Goal: Task Accomplishment & Management: Manage account settings

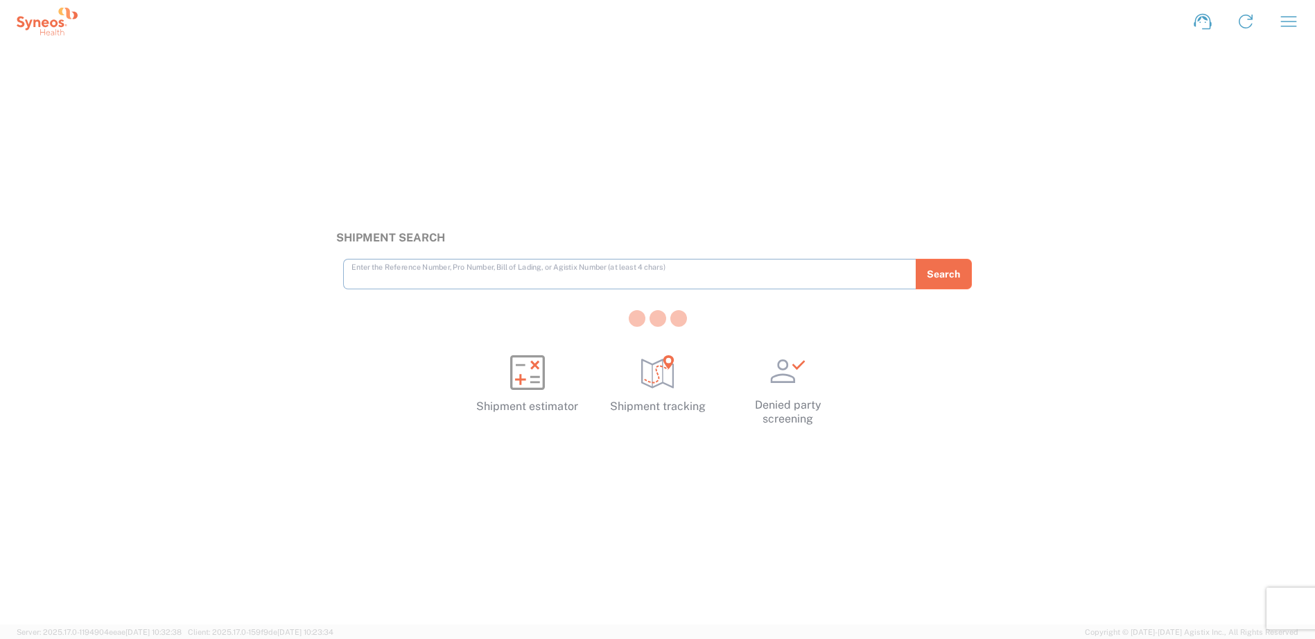
type input "v"
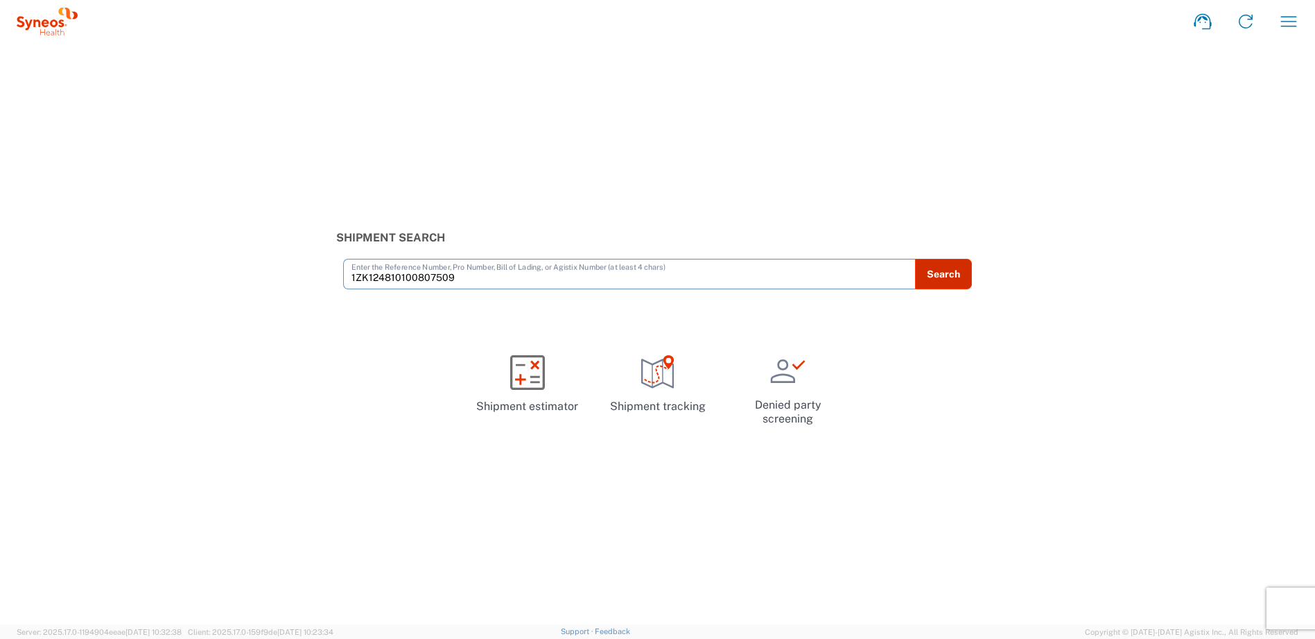
type input "1ZK124810100807509"
click at [955, 263] on button "Search" at bounding box center [943, 274] width 57 height 31
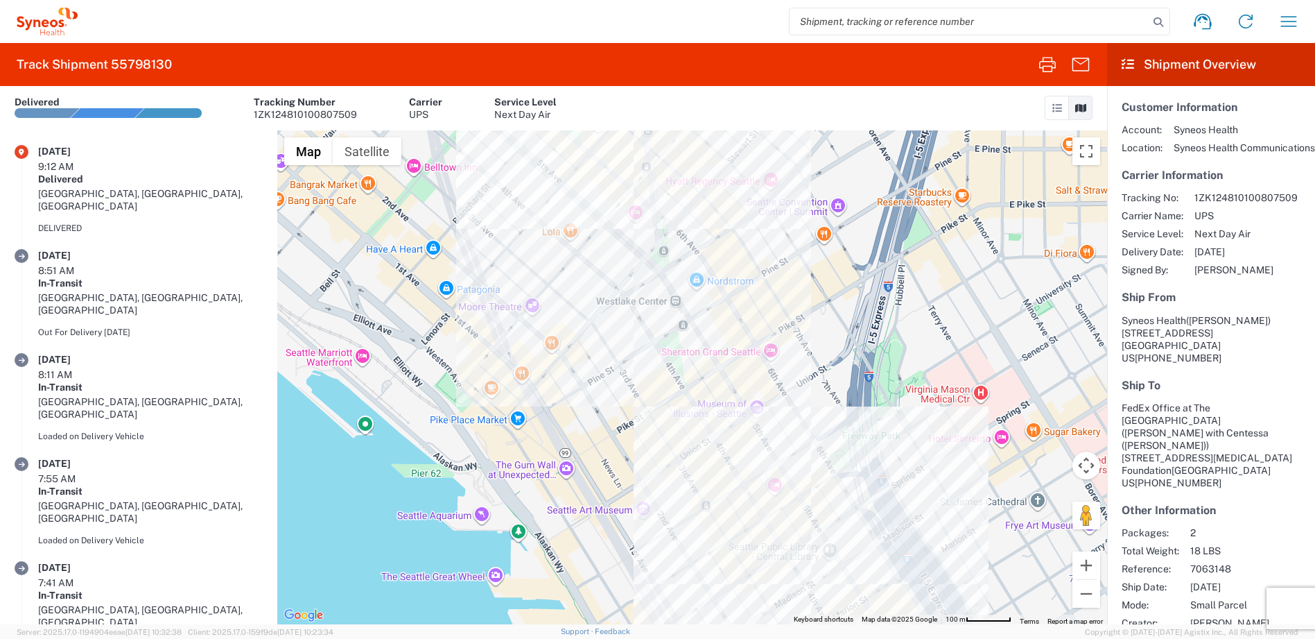
scroll to position [17, 0]
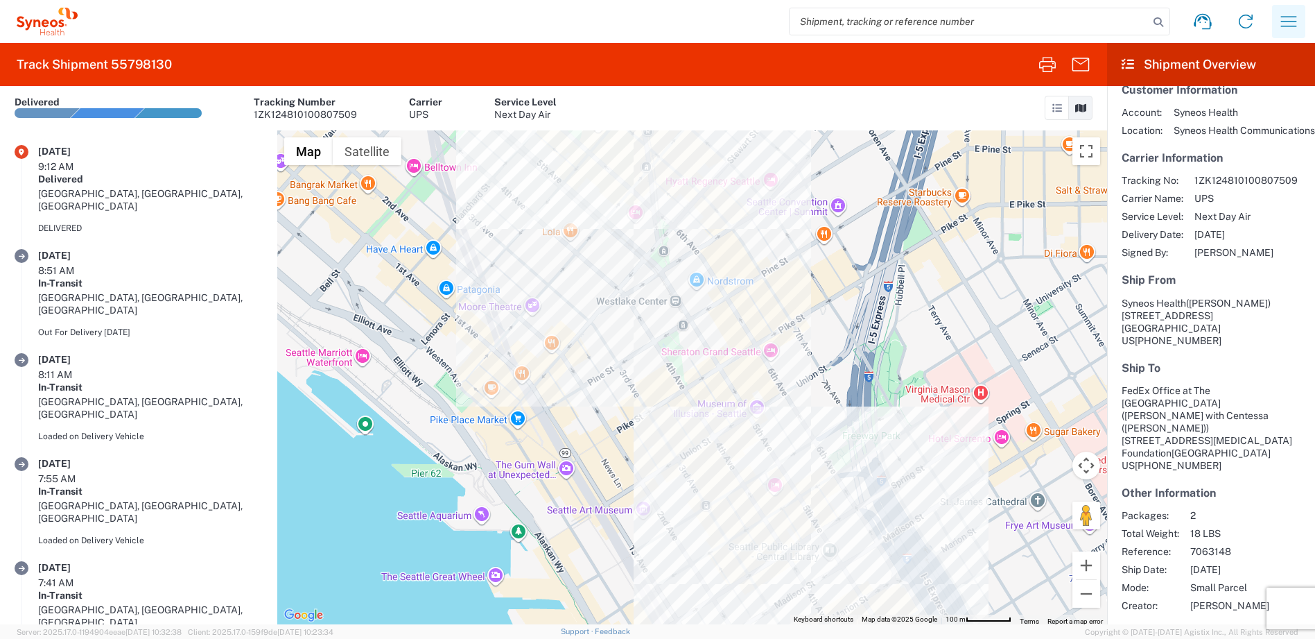
click at [1302, 19] on button "button" at bounding box center [1288, 21] width 33 height 33
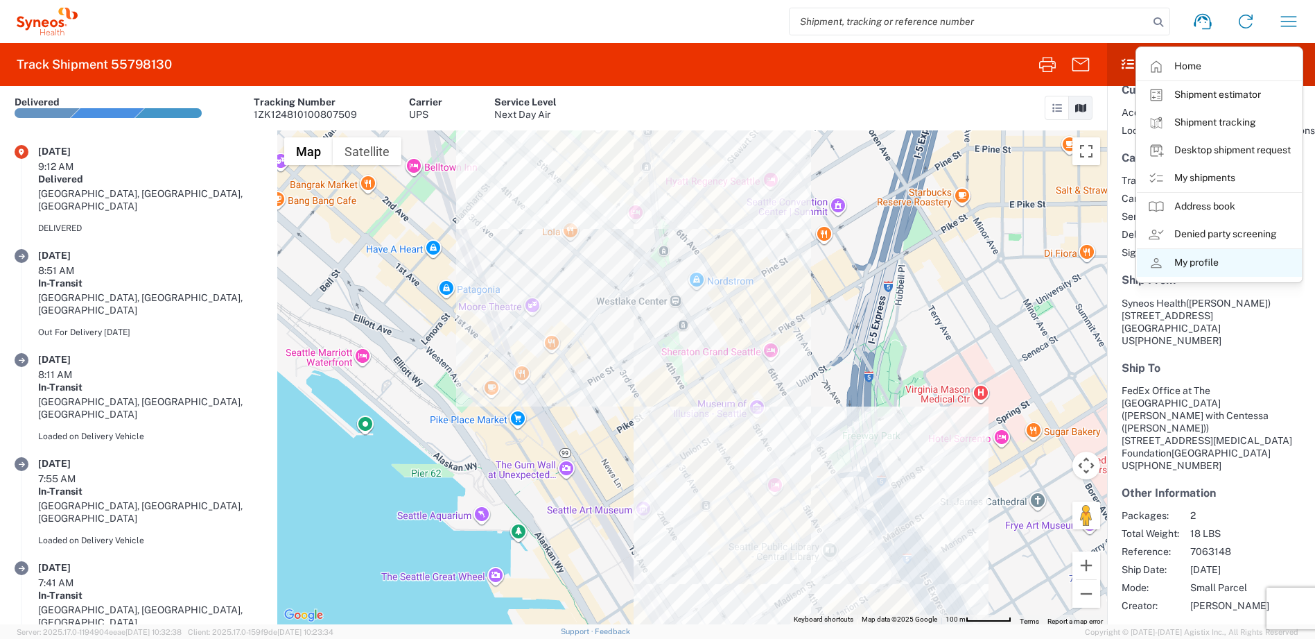
click at [1222, 255] on link "My profile" at bounding box center [1219, 263] width 165 height 28
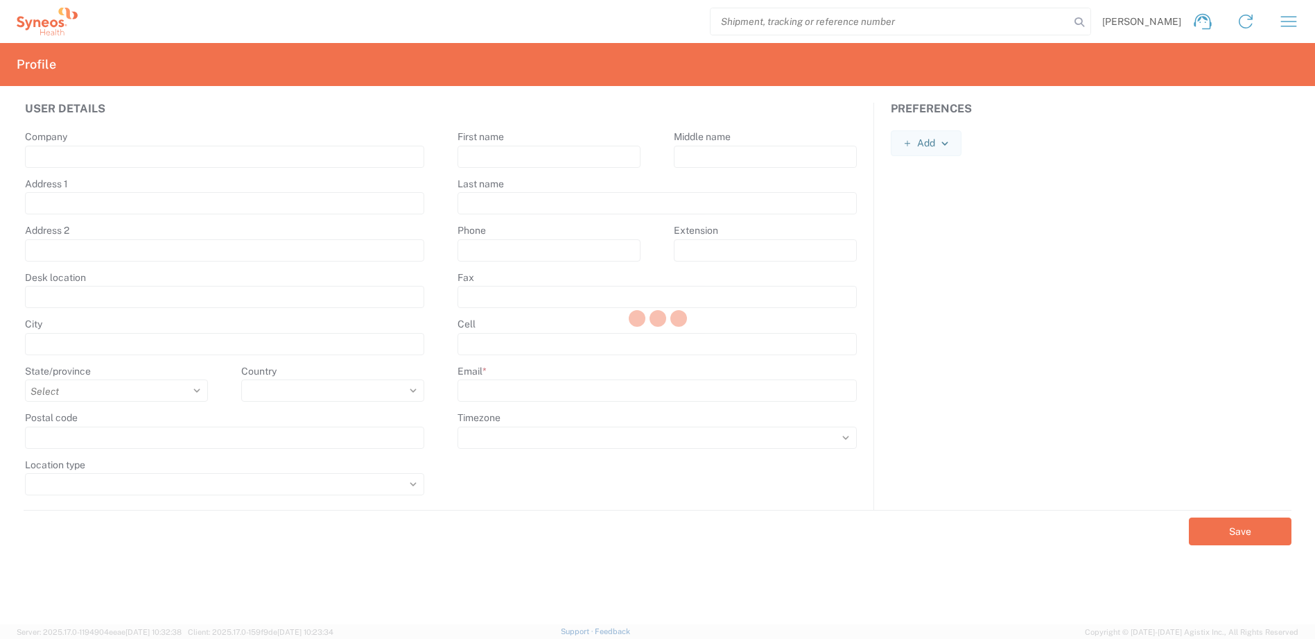
type input "[STREET_ADDRESS]"
type input "[GEOGRAPHIC_DATA]"
select select
type input "43082"
select select
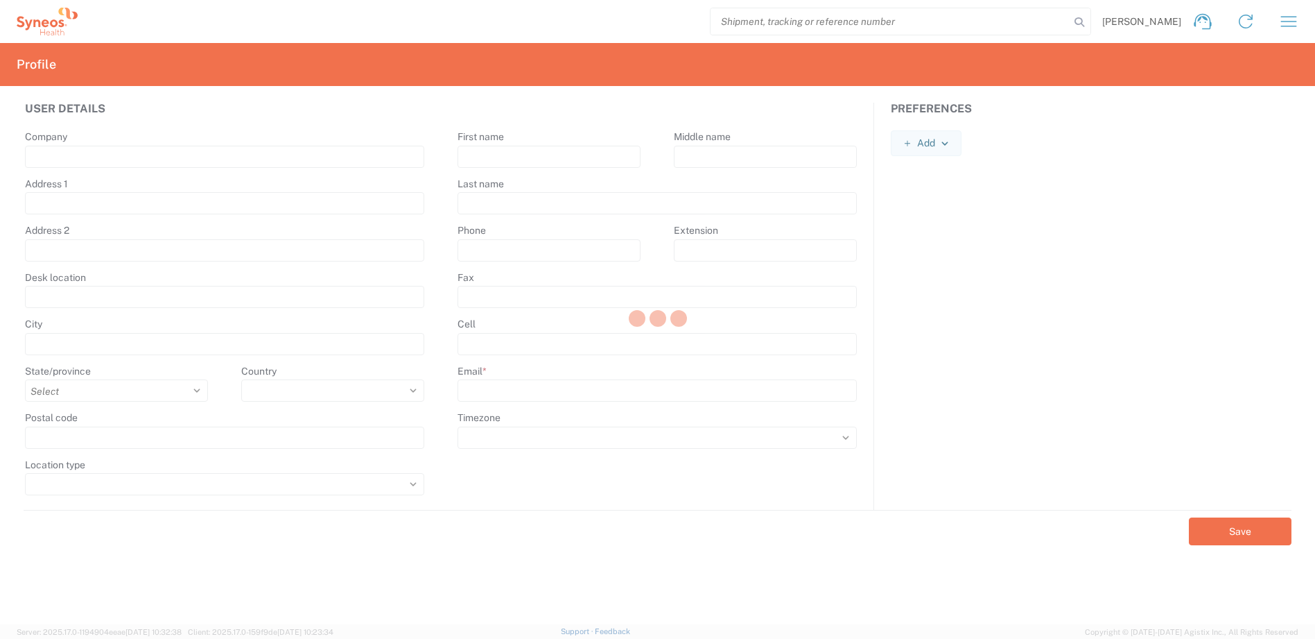
type input "[PERSON_NAME]"
type input "[PERSON_NAME][EMAIL_ADDRESS][PERSON_NAME][DOMAIN_NAME]"
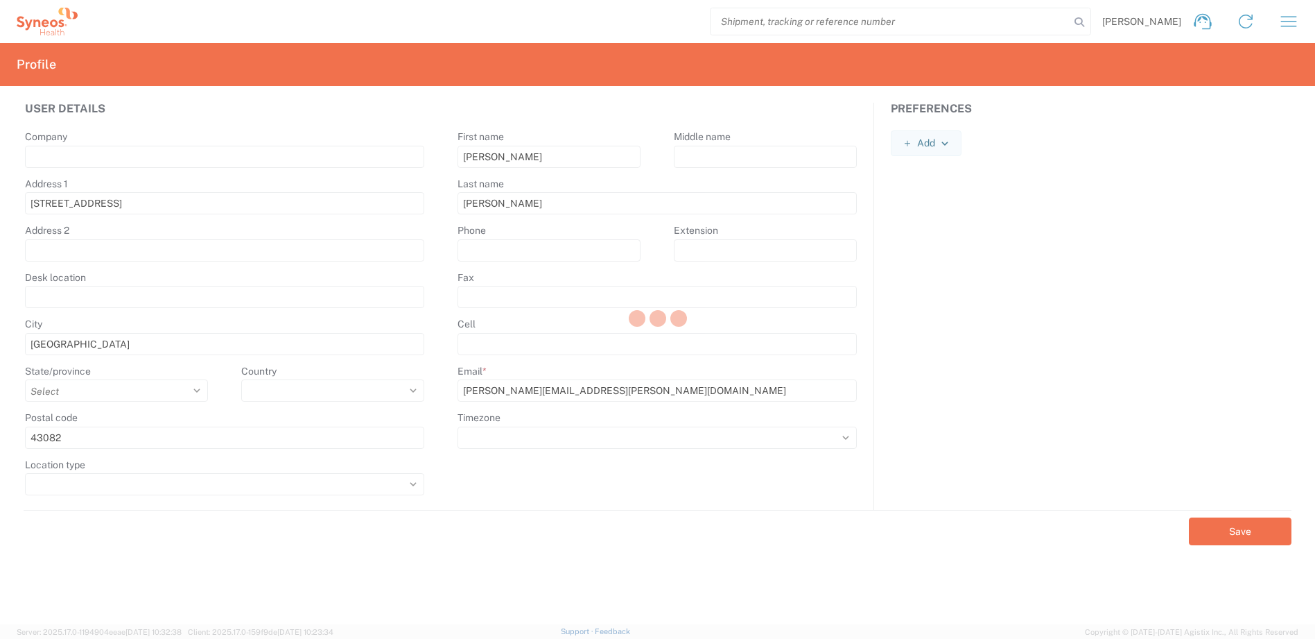
select select "US"
select select
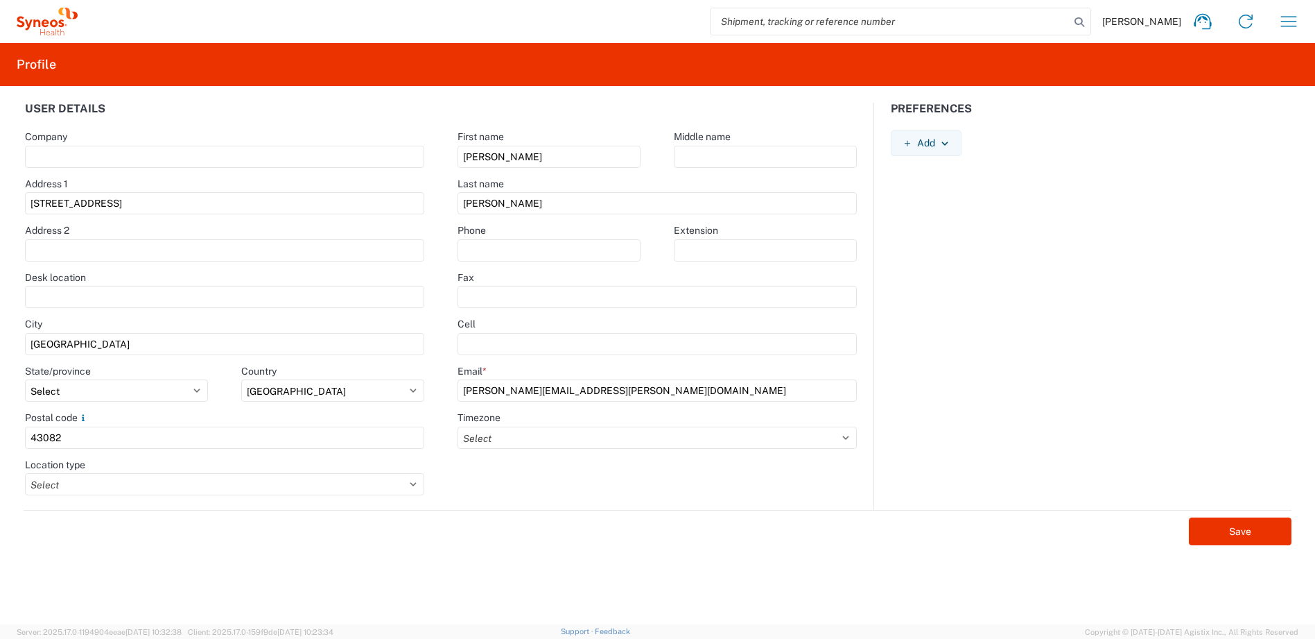
click at [49, 27] on icon at bounding box center [47, 22] width 61 height 28
